Goal: Task Accomplishment & Management: Use online tool/utility

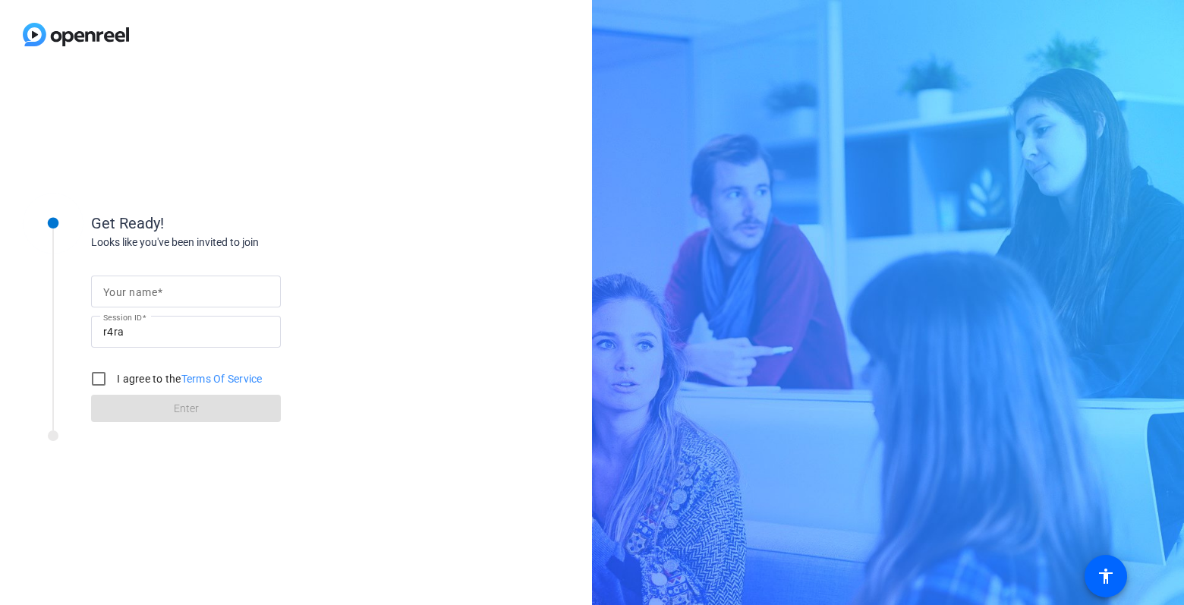
click at [197, 289] on input "Your name" at bounding box center [186, 291] width 166 height 18
type input "[PERSON_NAME]"
click at [103, 383] on input "I agree to the Terms Of Service" at bounding box center [99, 379] width 30 height 30
checkbox input "true"
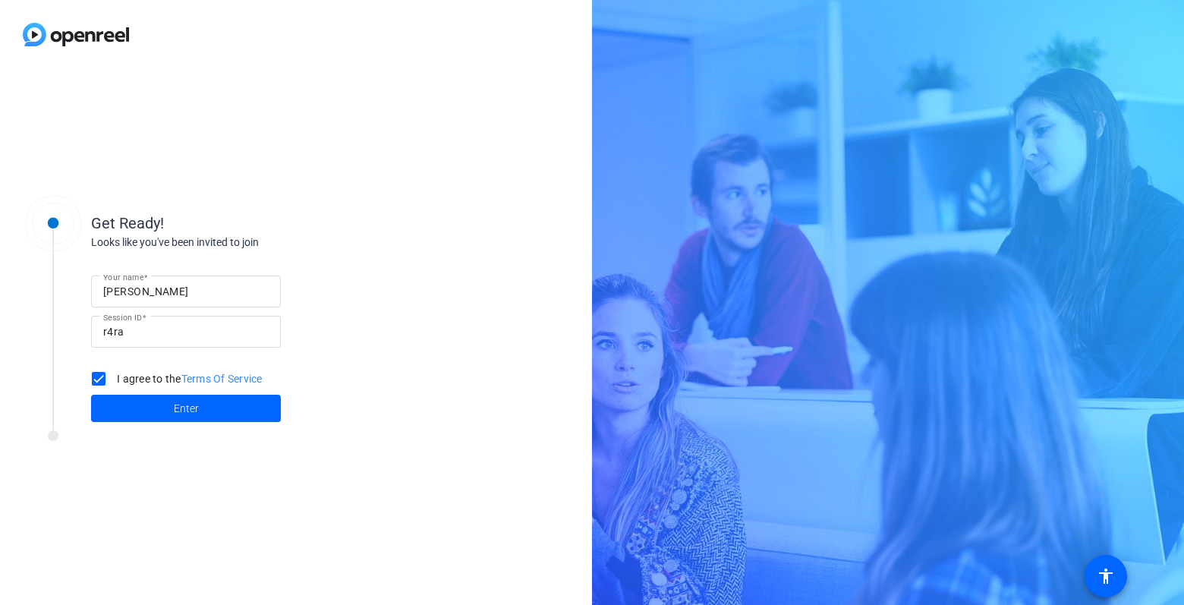
click at [162, 296] on input "[PERSON_NAME]" at bounding box center [186, 291] width 166 height 18
type input "[PERSON_NAME]"
click at [196, 397] on span at bounding box center [186, 408] width 190 height 36
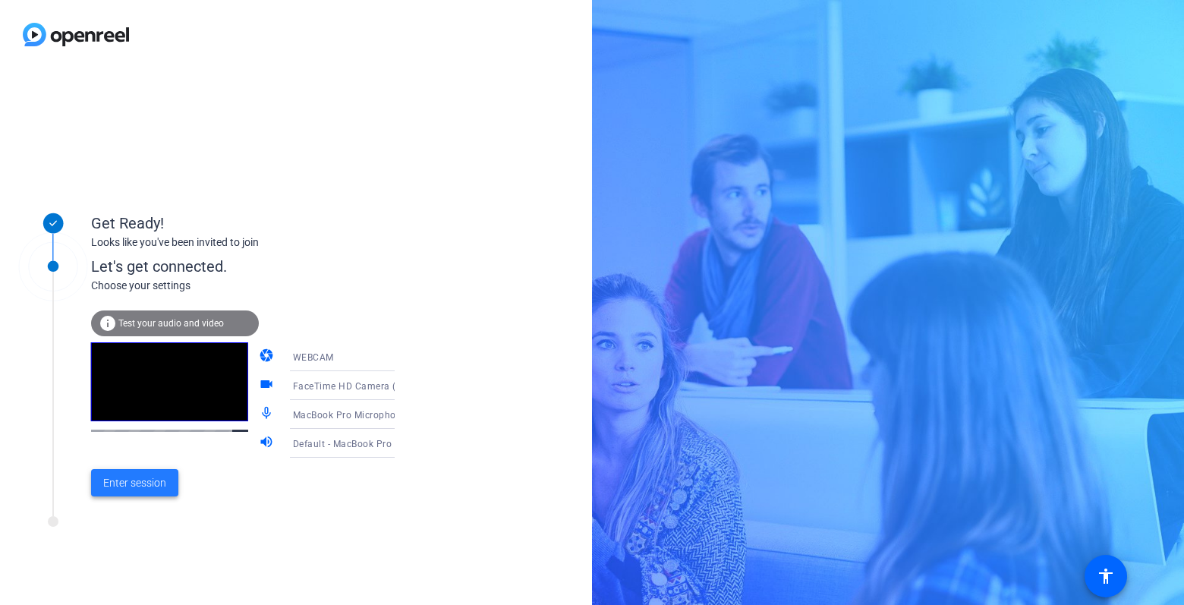
click at [153, 483] on span "Enter session" at bounding box center [134, 483] width 63 height 16
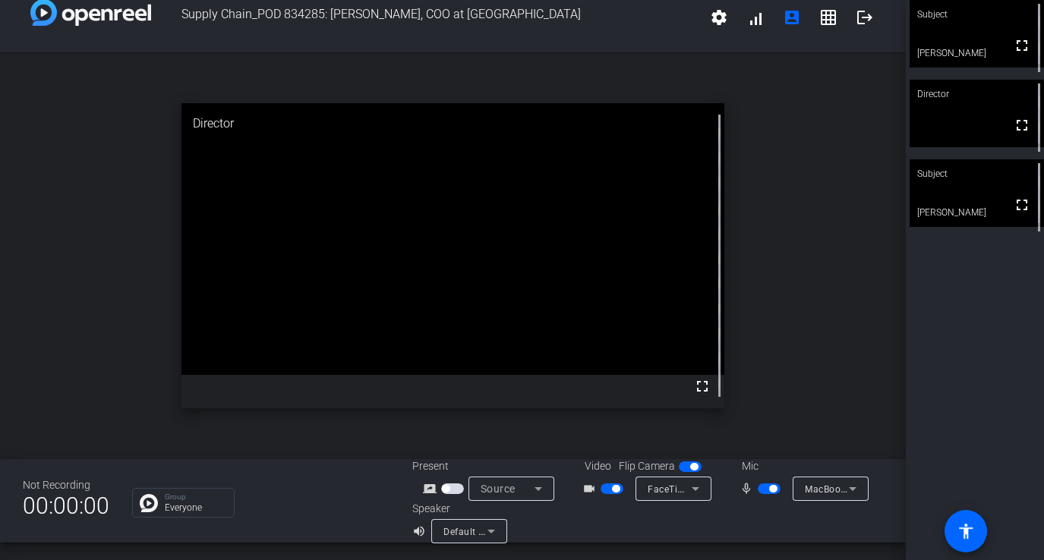
scroll to position [13, 0]
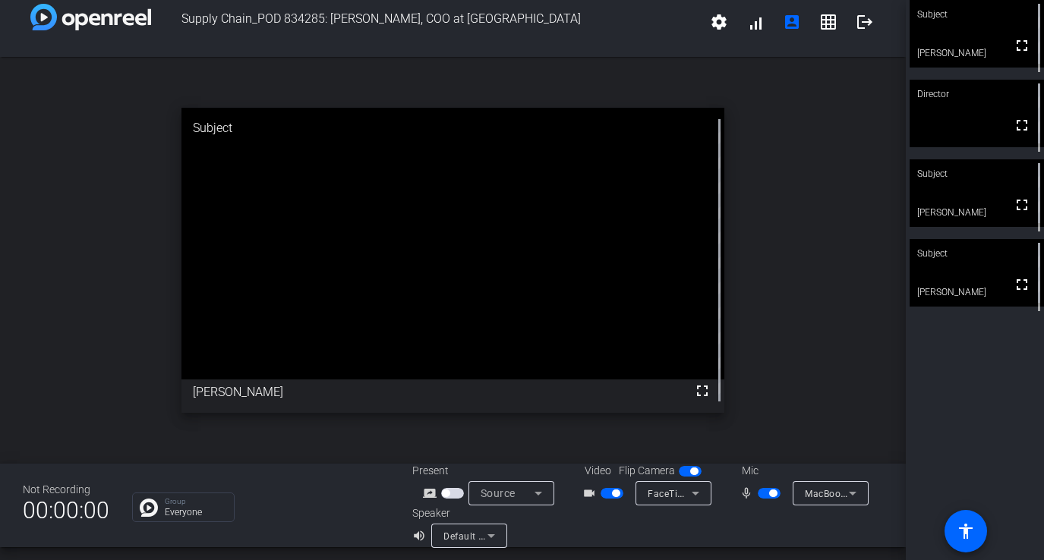
click at [772, 494] on span "button" at bounding box center [773, 494] width 8 height 8
click at [769, 493] on span "button" at bounding box center [769, 493] width 23 height 11
click at [767, 490] on span "button" at bounding box center [769, 493] width 23 height 11
click at [767, 491] on span "button" at bounding box center [769, 493] width 23 height 11
click at [762, 484] on div "mic_none" at bounding box center [766, 493] width 53 height 18
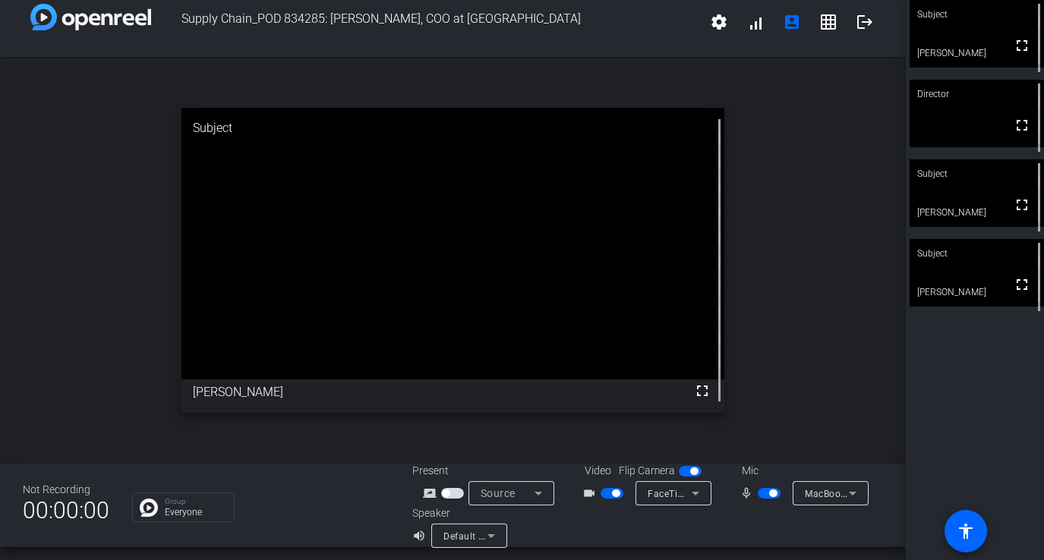
click at [774, 494] on span "button" at bounding box center [773, 494] width 8 height 8
click at [619, 495] on span "button" at bounding box center [616, 494] width 8 height 8
click at [602, 489] on button "button" at bounding box center [612, 493] width 23 height 11
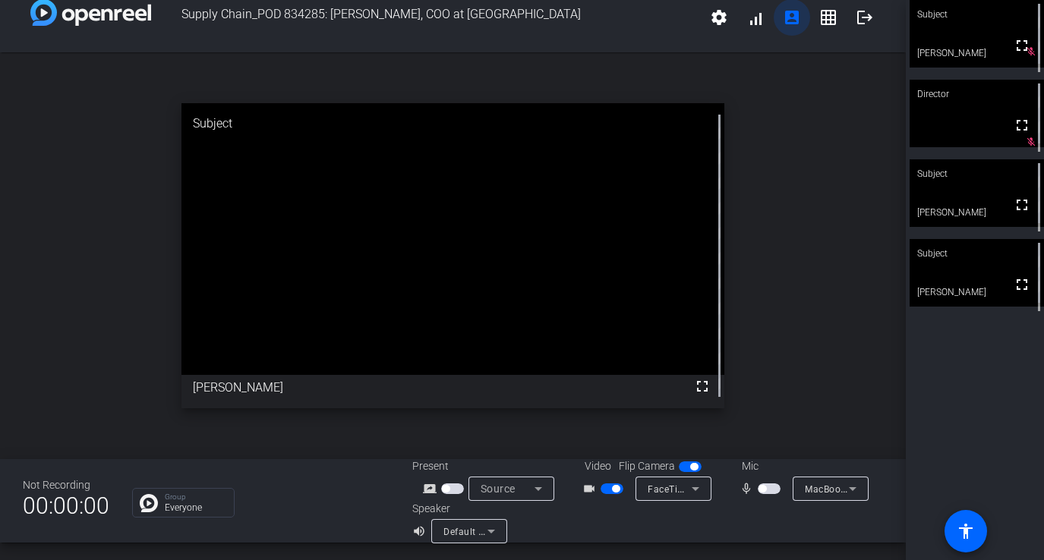
click at [793, 16] on mat-icon "account_box" at bounding box center [792, 17] width 18 height 18
click at [831, 18] on mat-icon "grid_on" at bounding box center [828, 17] width 18 height 18
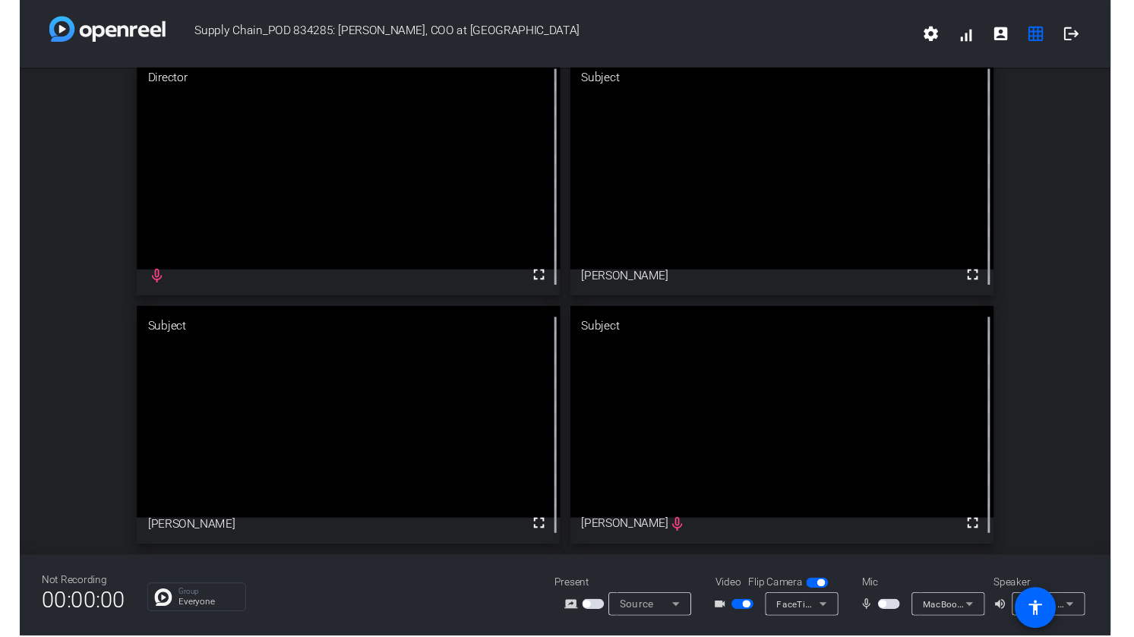
scroll to position [21, 0]
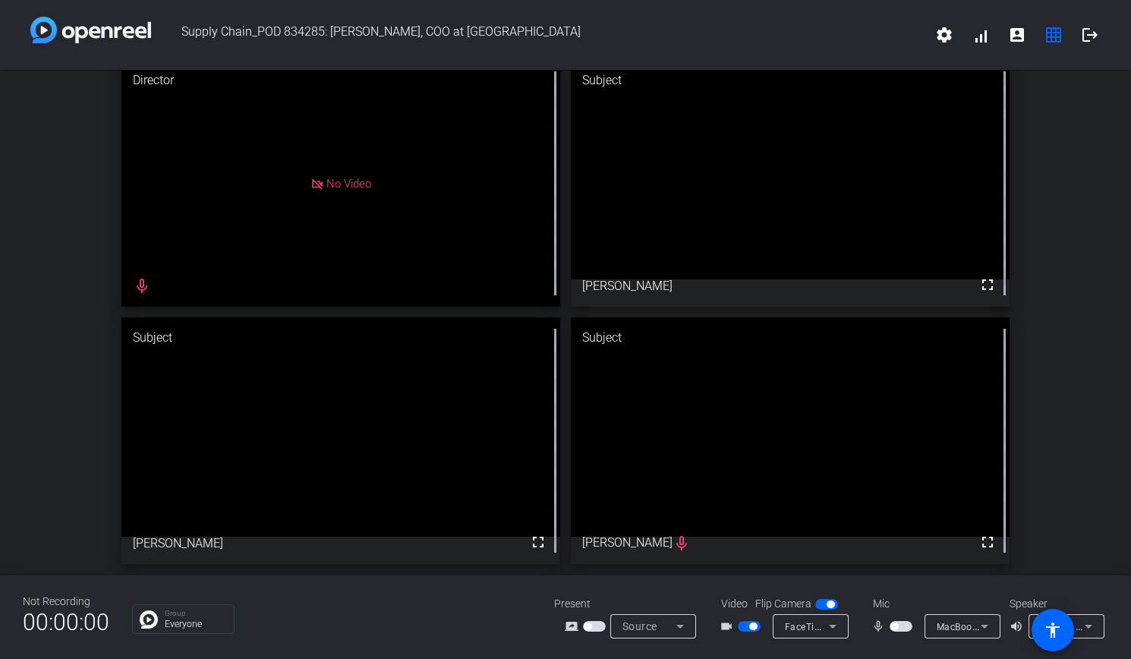
click at [743, 604] on span "button" at bounding box center [749, 626] width 23 height 11
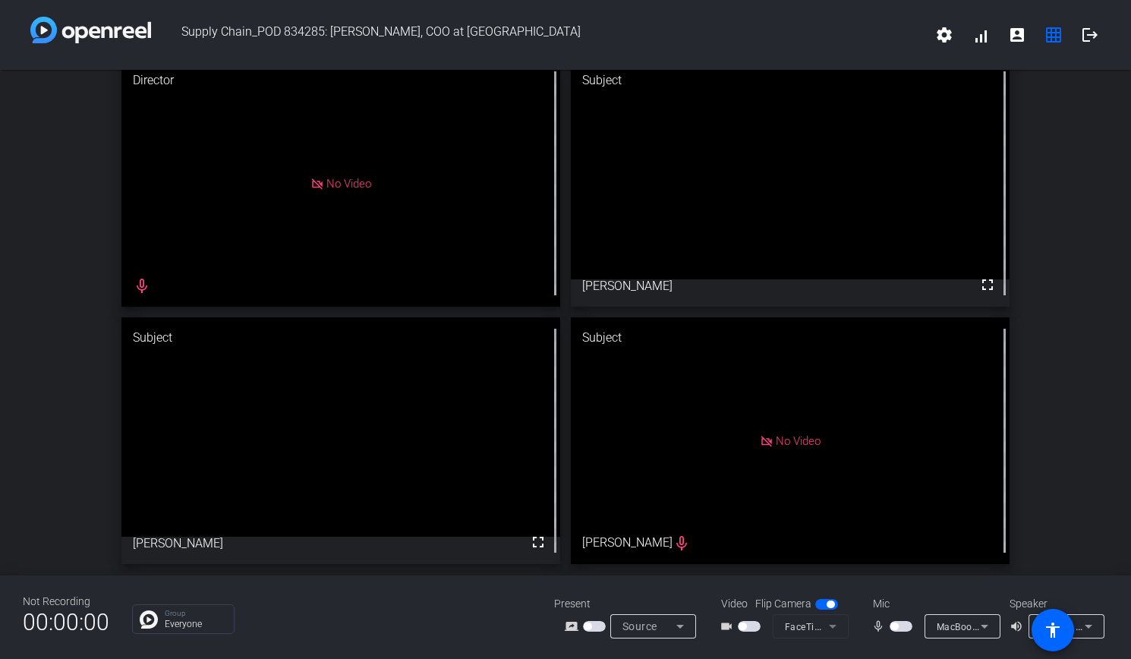
click at [756, 604] on span "button" at bounding box center [749, 626] width 23 height 11
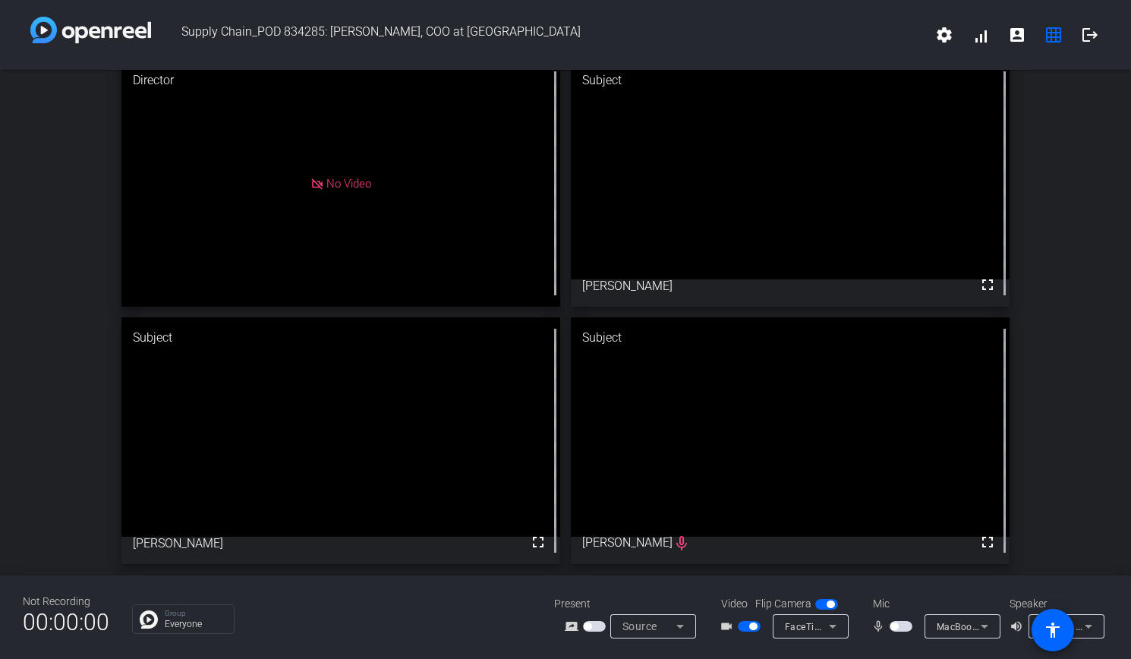
click at [899, 604] on span "button" at bounding box center [901, 626] width 23 height 11
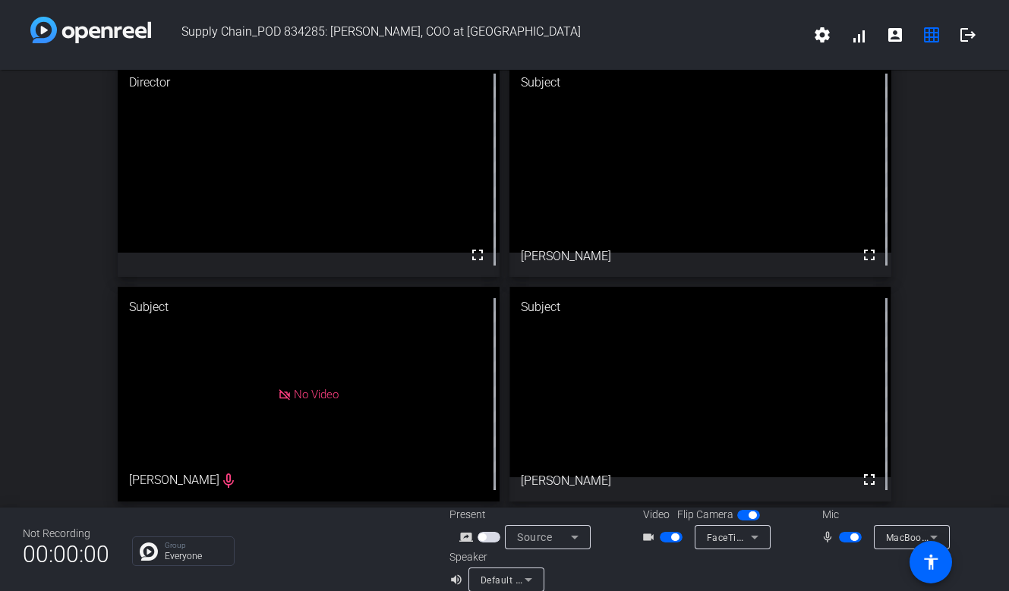
scroll to position [18, 0]
